Goal: Transaction & Acquisition: Purchase product/service

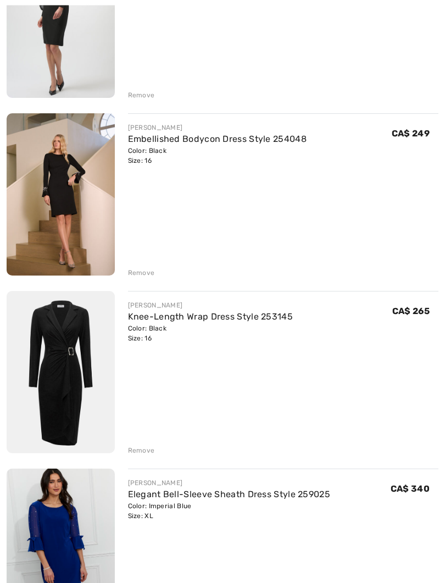
scroll to position [405, 0]
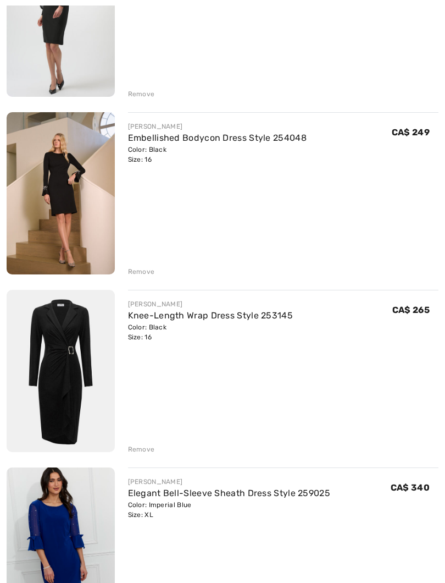
click at [228, 315] on link "Knee-Length Wrap Dress Style 253145" at bounding box center [210, 315] width 165 height 10
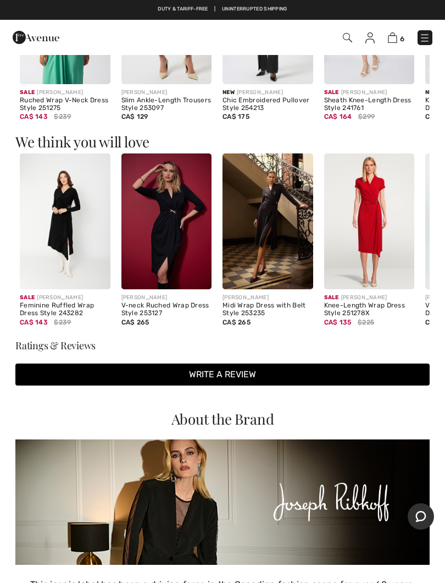
scroll to position [761, 0]
click at [276, 262] on img at bounding box center [268, 222] width 91 height 136
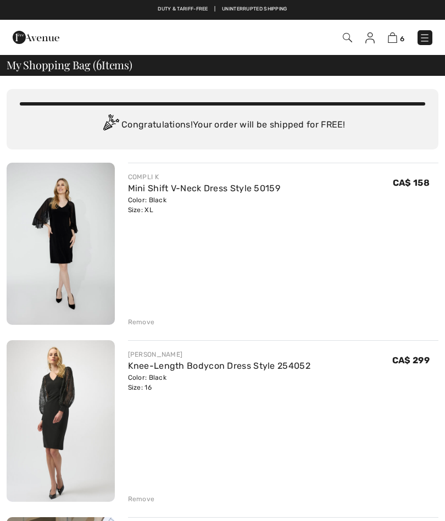
scroll to position [436, 0]
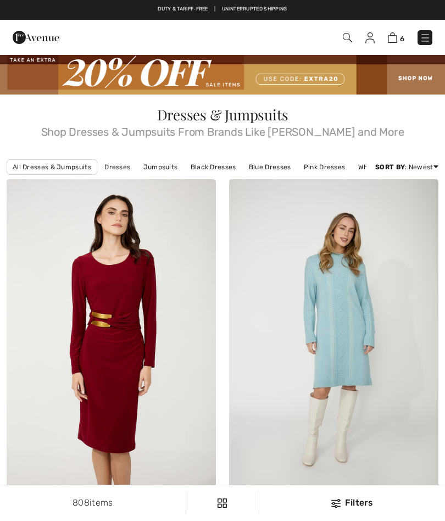
checkbox input "true"
